Goal: Transaction & Acquisition: Purchase product/service

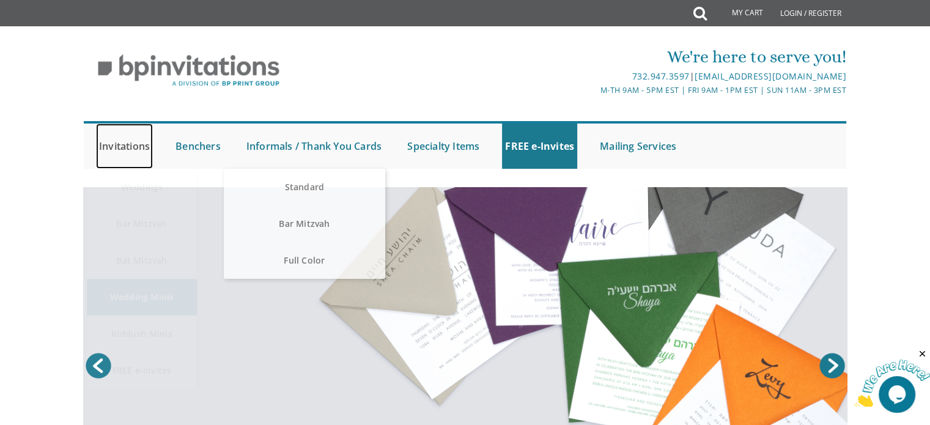
click at [126, 149] on link "Invitations" at bounding box center [124, 145] width 57 height 45
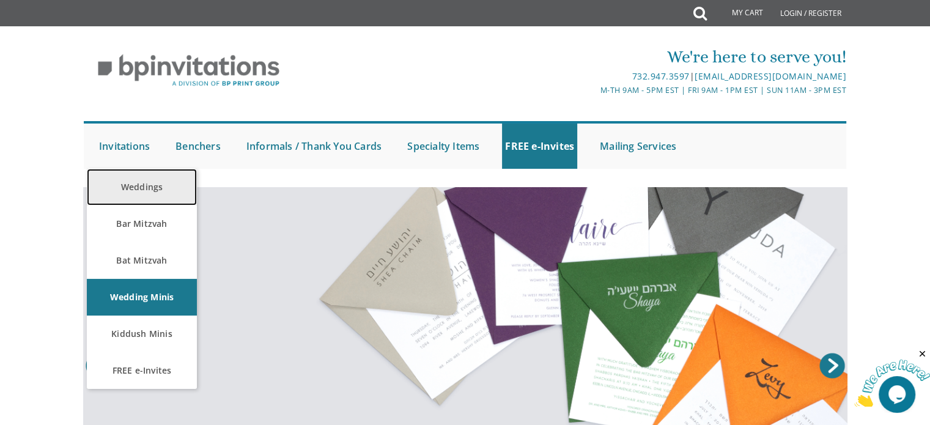
click at [138, 194] on link "Weddings" at bounding box center [142, 187] width 110 height 37
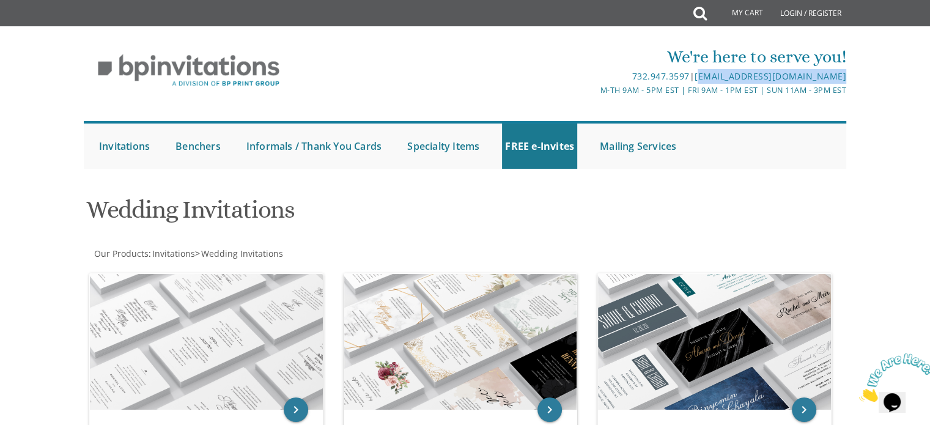
drag, startPoint x: 853, startPoint y: 72, endPoint x: 697, endPoint y: 83, distance: 156.8
click at [697, 83] on div "We're here to serve you! 732.947.3597 | invitations@bpprintgroup.com M-Th 9am -…" at bounding box center [465, 107] width 783 height 136
click at [703, 114] on div "We're here to serve you! 732.947.3597 | invitations@bpprintgroup.com M-Th 9am -…" at bounding box center [465, 107] width 783 height 136
drag, startPoint x: 849, startPoint y: 74, endPoint x: 690, endPoint y: 81, distance: 159.1
click at [690, 81] on div "We're here to serve you! 732.947.3597 | invitations@bpprintgroup.com M-Th 9am -…" at bounding box center [465, 107] width 783 height 136
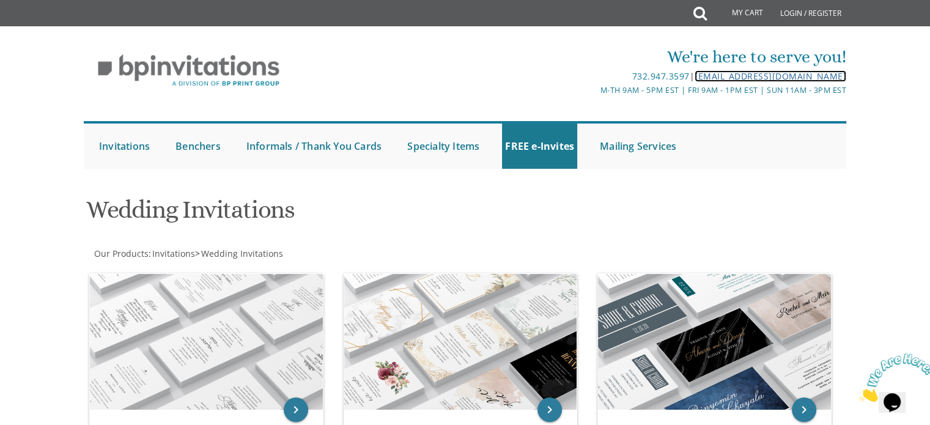
copy div "[EMAIL_ADDRESS][DOMAIN_NAME]"
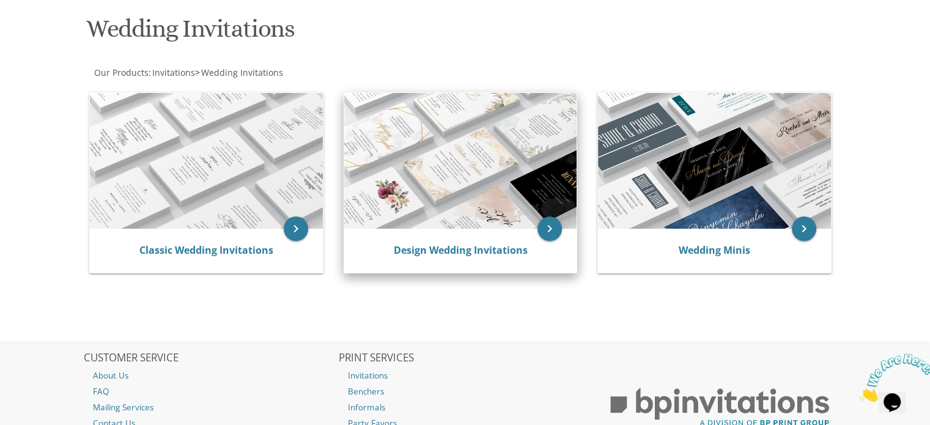
scroll to position [183, 0]
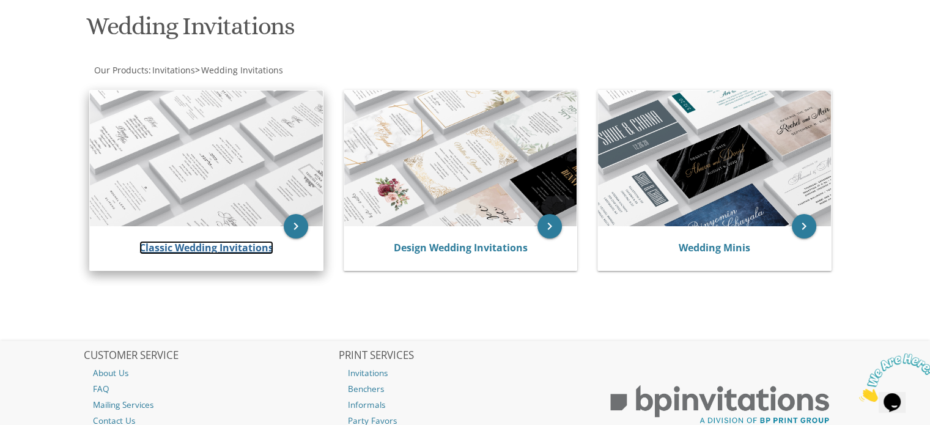
click at [198, 249] on link "Classic Wedding Invitations" at bounding box center [206, 247] width 134 height 13
click at [271, 196] on img at bounding box center [206, 158] width 233 height 136
click at [297, 227] on icon "keyboard_arrow_right" at bounding box center [296, 226] width 24 height 24
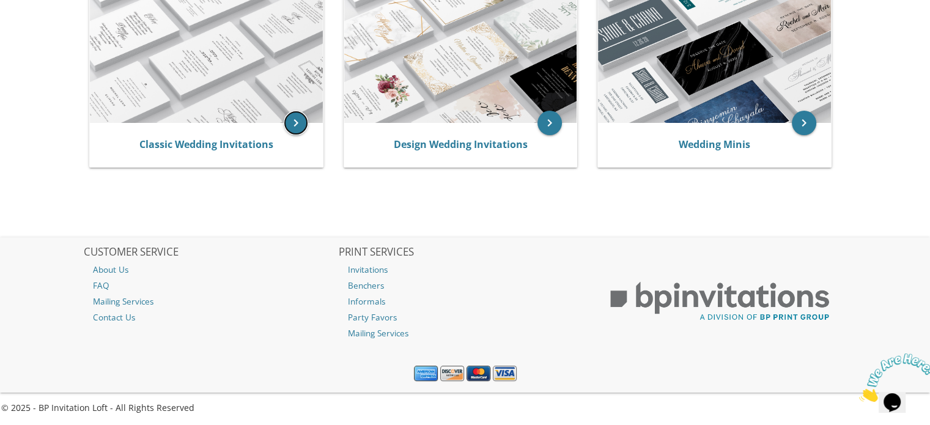
scroll to position [287, 0]
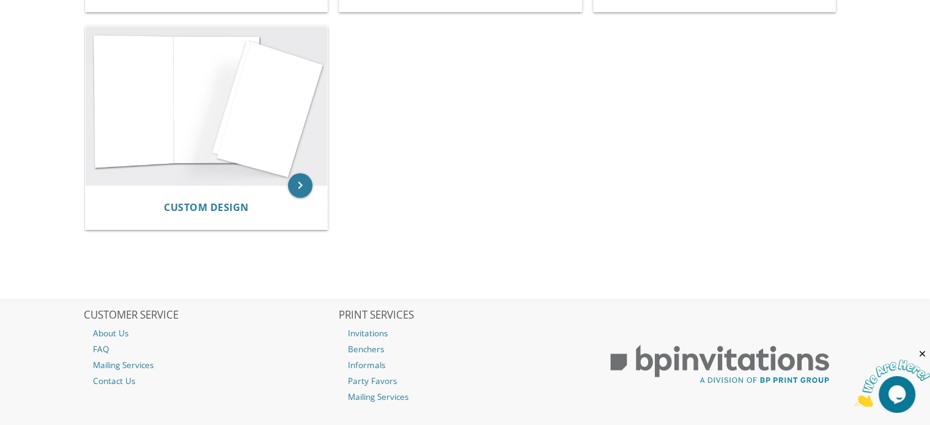
scroll to position [1345, 0]
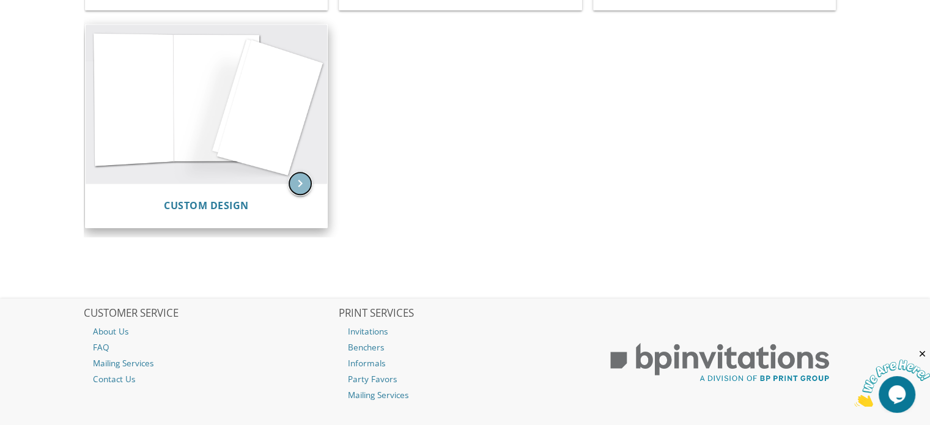
click at [293, 185] on icon "keyboard_arrow_right" at bounding box center [300, 183] width 24 height 24
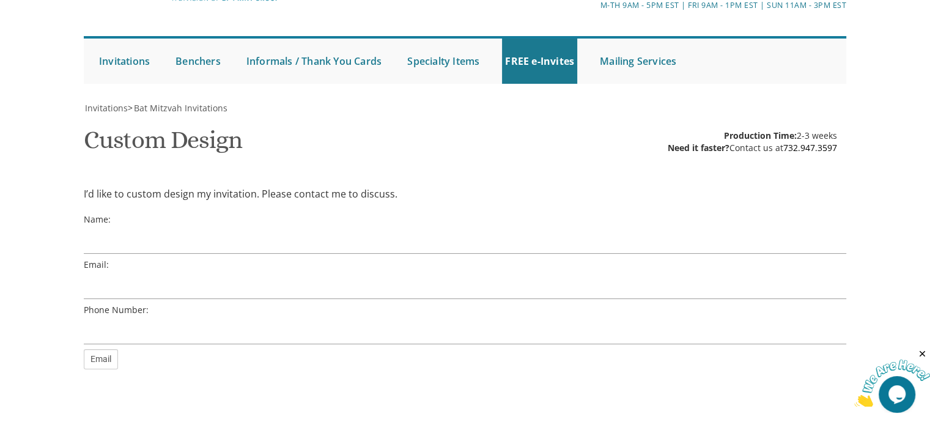
scroll to position [183, 0]
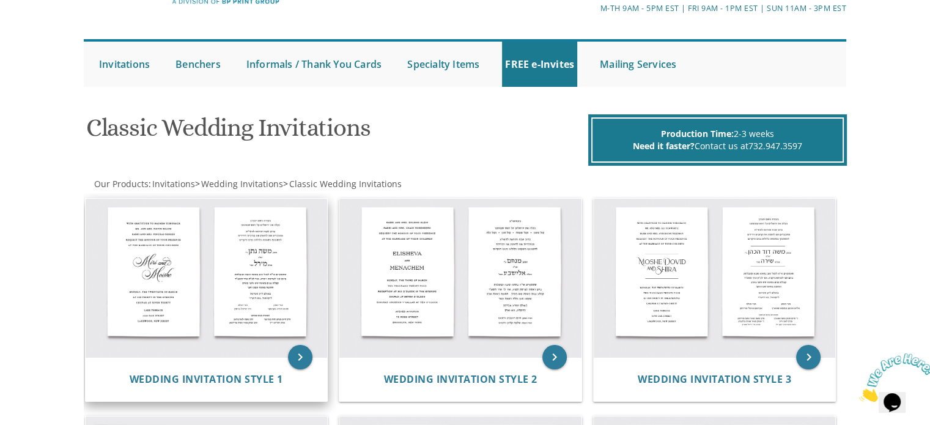
scroll to position [183, 0]
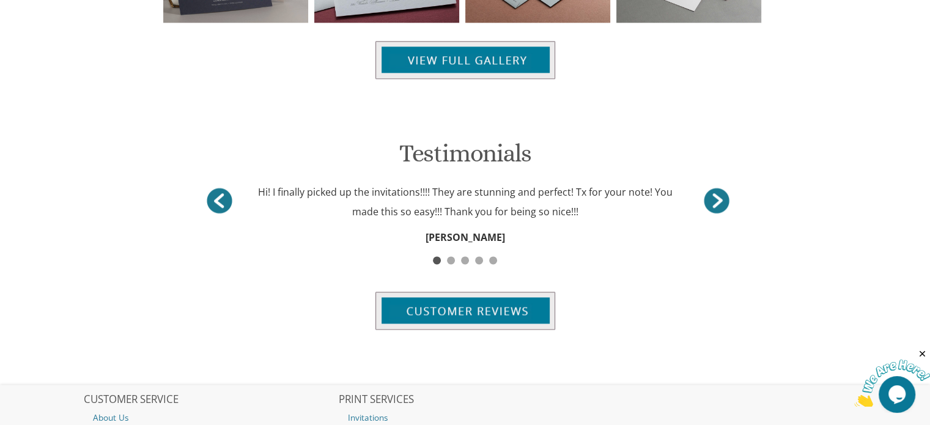
scroll to position [1528, 0]
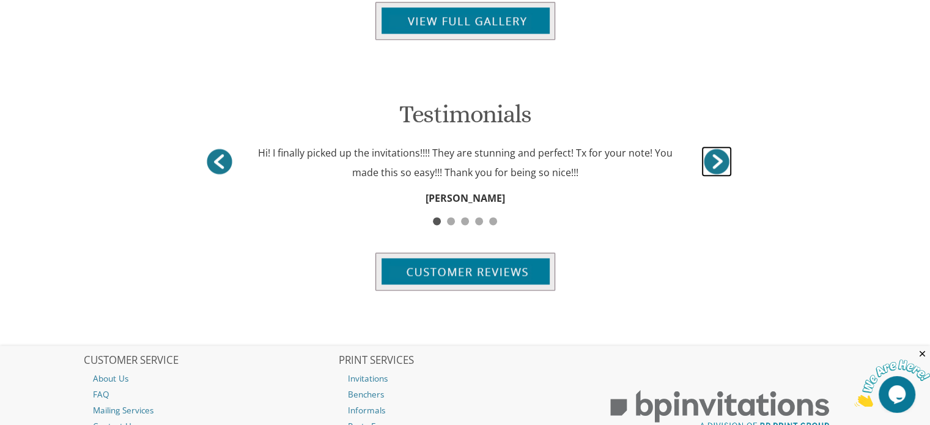
click at [721, 159] on link "<" at bounding box center [716, 161] width 31 height 31
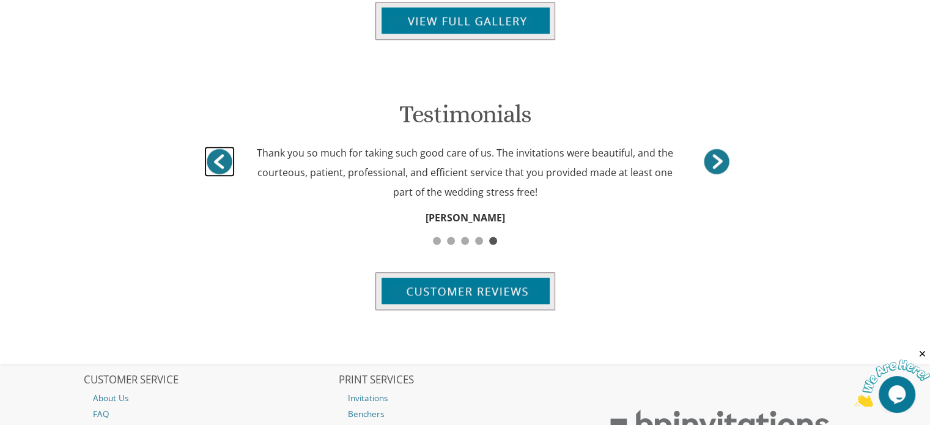
click at [213, 163] on link ">" at bounding box center [219, 161] width 31 height 31
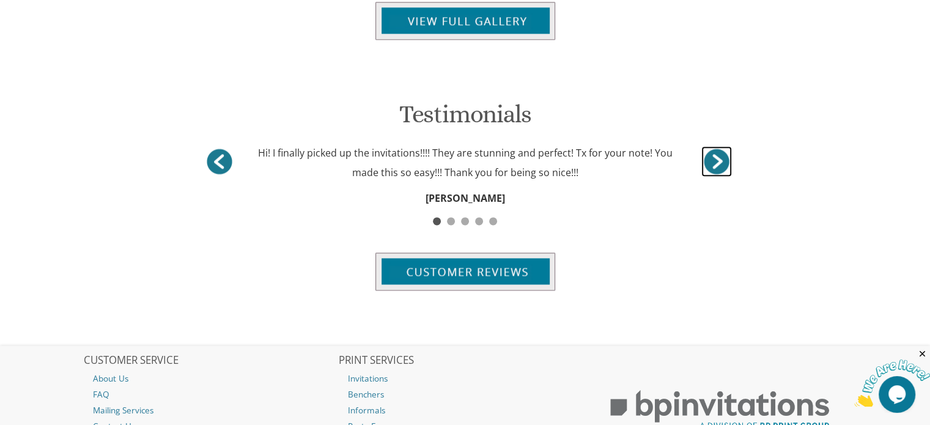
click at [718, 162] on link "<" at bounding box center [716, 161] width 31 height 31
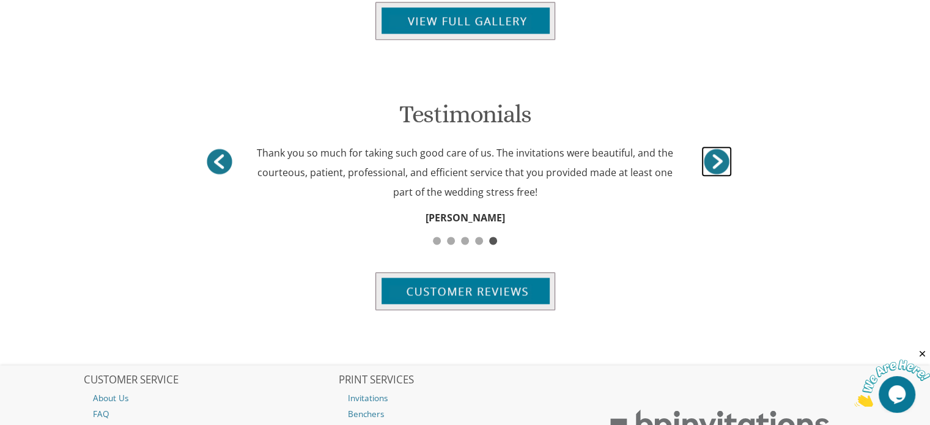
click at [718, 162] on link "<" at bounding box center [716, 161] width 31 height 31
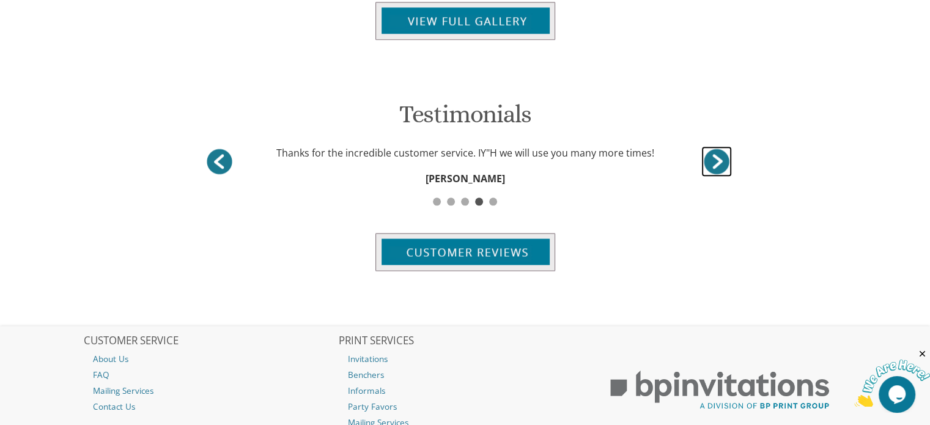
click at [715, 161] on link "<" at bounding box center [716, 161] width 31 height 31
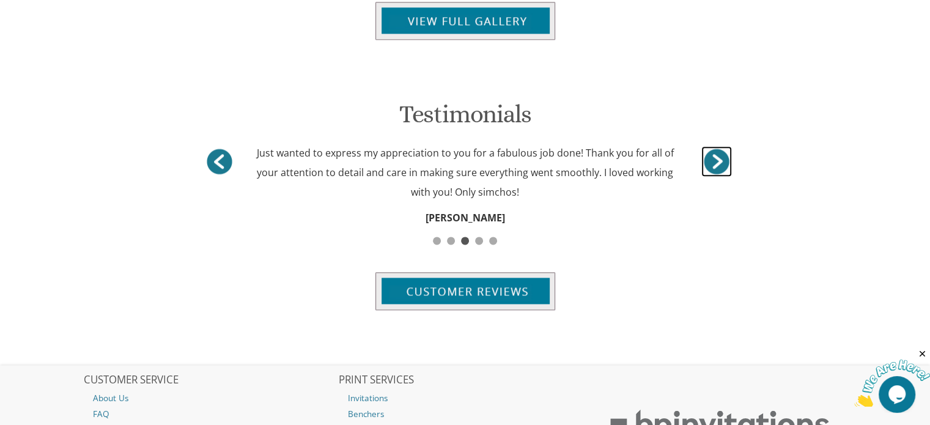
click at [725, 157] on link "<" at bounding box center [716, 161] width 31 height 31
click at [215, 159] on link ">" at bounding box center [219, 161] width 31 height 31
